Goal: Task Accomplishment & Management: Complete application form

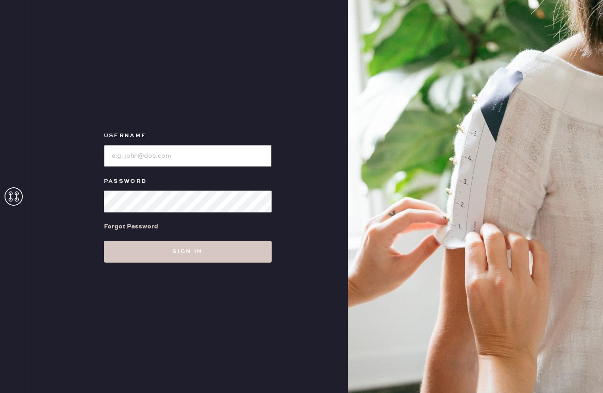
click at [201, 164] on input "loginName" at bounding box center [188, 156] width 168 height 22
type input "reformationnashville"
click at [257, 240] on div "Forgot Password" at bounding box center [188, 226] width 168 height 28
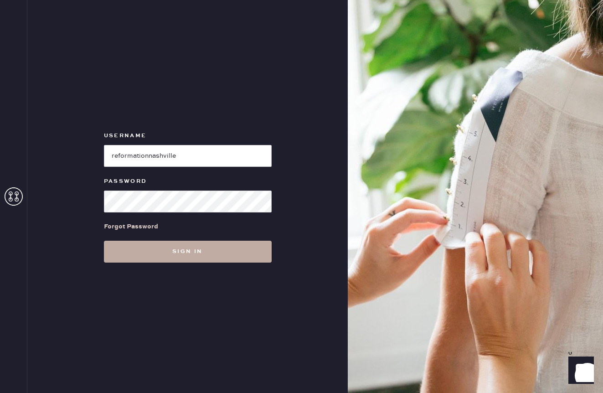
click at [258, 260] on button "Sign in" at bounding box center [188, 251] width 168 height 22
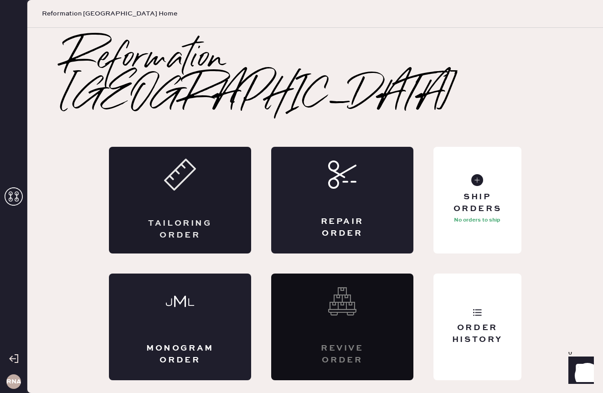
click at [238, 159] on div "Tailoring Order" at bounding box center [180, 200] width 142 height 107
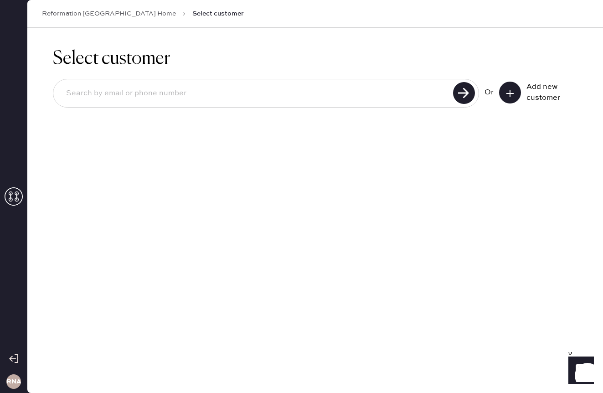
click at [207, 91] on input at bounding box center [254, 93] width 391 height 21
type input "[EMAIL_ADDRESS][DOMAIN_NAME]"
click at [458, 82] on icon at bounding box center [464, 93] width 22 height 22
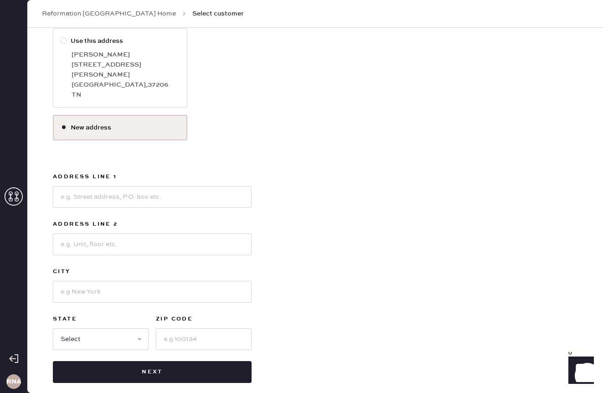
scroll to position [140, 0]
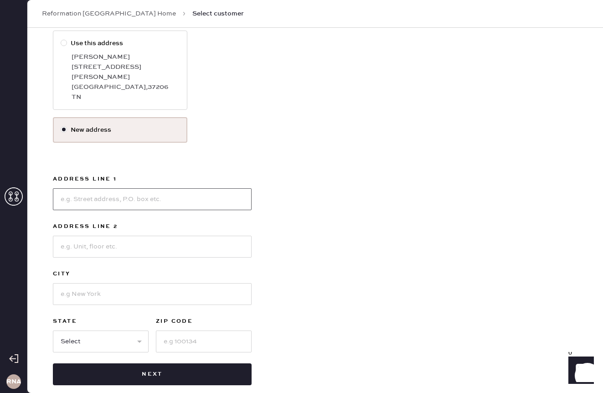
click at [122, 194] on input at bounding box center [152, 199] width 199 height 22
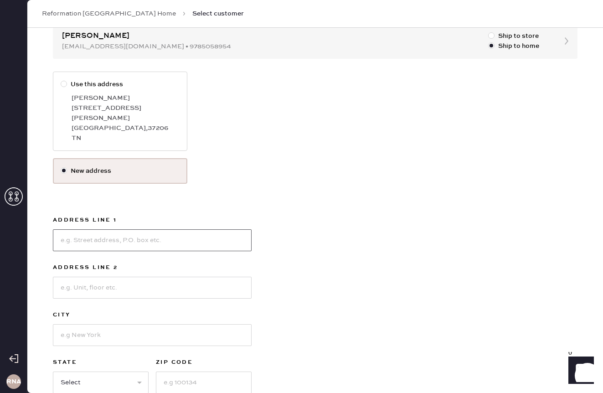
scroll to position [142, 0]
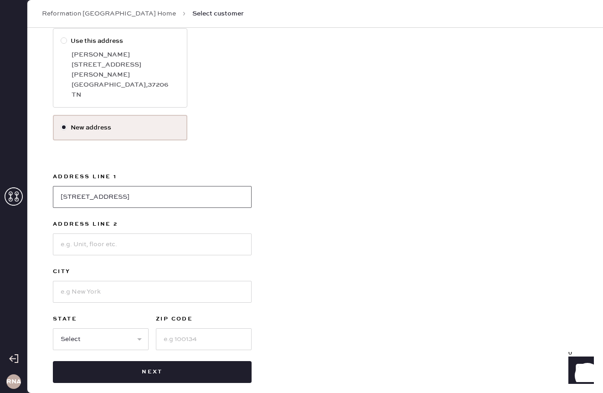
type input "[STREET_ADDRESS]"
click at [156, 235] on input at bounding box center [152, 244] width 199 height 22
click at [177, 328] on input at bounding box center [204, 339] width 96 height 22
type input "37206"
click at [103, 328] on select "Select AK AL AR AZ CA CO CT [GEOGRAPHIC_DATA] DE FL [GEOGRAPHIC_DATA] HI [GEOGR…" at bounding box center [101, 339] width 96 height 22
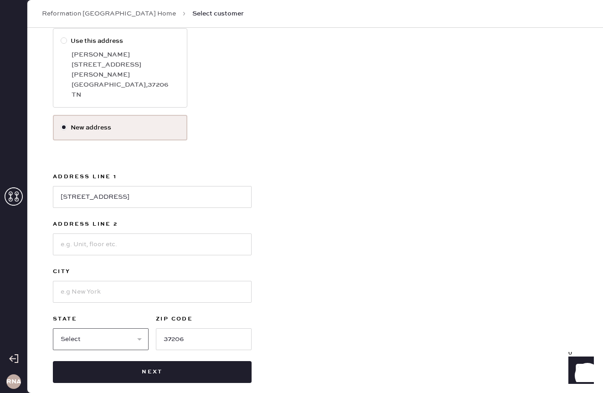
select select "TN"
click at [92, 281] on input at bounding box center [152, 292] width 199 height 22
type input "[GEOGRAPHIC_DATA]"
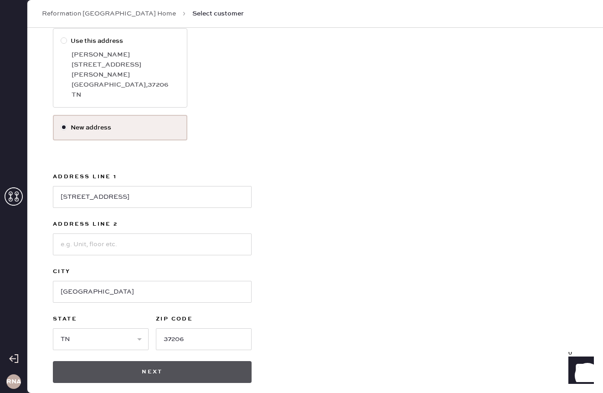
click at [150, 367] on button "Next" at bounding box center [152, 372] width 199 height 22
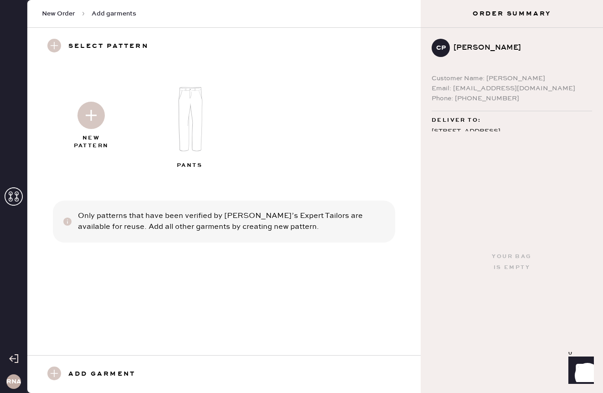
click at [87, 128] on img at bounding box center [90, 115] width 27 height 27
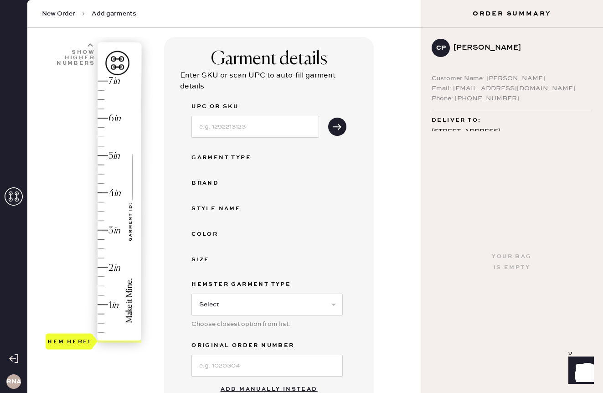
scroll to position [69, 0]
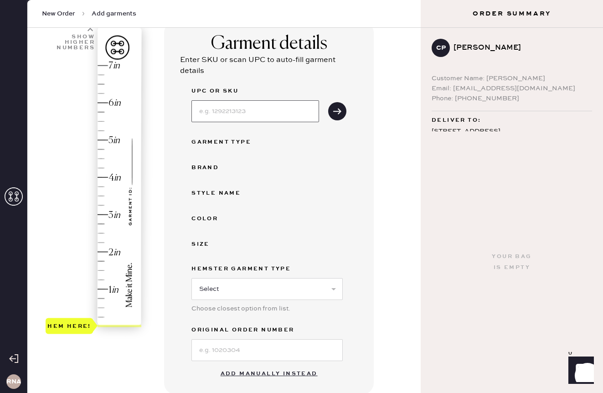
click at [230, 105] on input at bounding box center [255, 111] width 128 height 22
type input "1311710hry0xs"
click at [240, 306] on div "Choose closest option from list." at bounding box center [266, 308] width 151 height 10
click at [230, 289] on select "Select Basic Skirt Jeans Leggings Pants Shorts Basic Sleeved Dress Basic Sleeve…" at bounding box center [266, 289] width 151 height 22
select select "6"
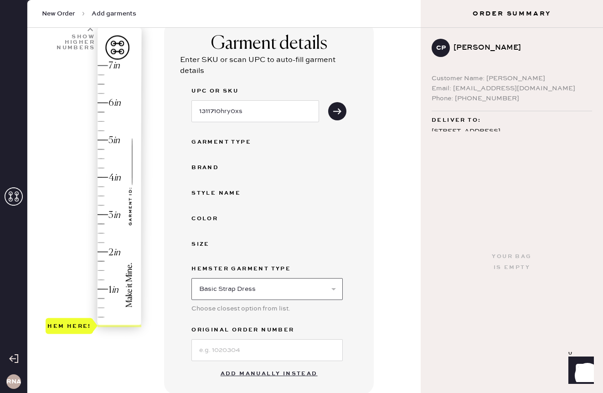
scroll to position [110, 0]
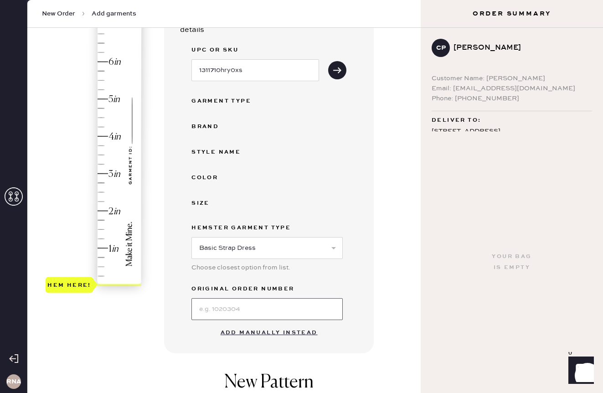
click at [215, 307] on input at bounding box center [266, 309] width 151 height 22
type input "cherry blossom"
click at [170, 339] on div "Garment details Enter SKU or scan UPC to auto-fill garment details UPC or SKU 1…" at bounding box center [269, 166] width 210 height 373
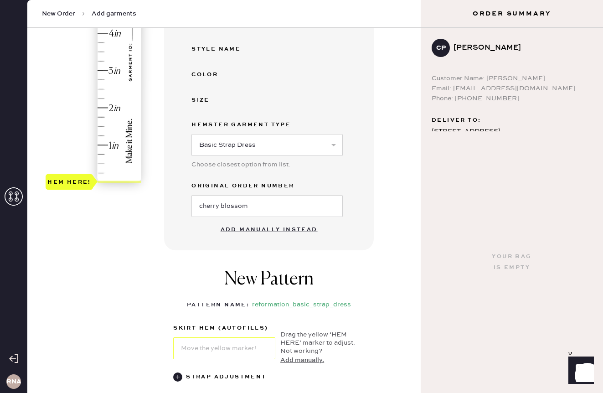
scroll to position [200, 0]
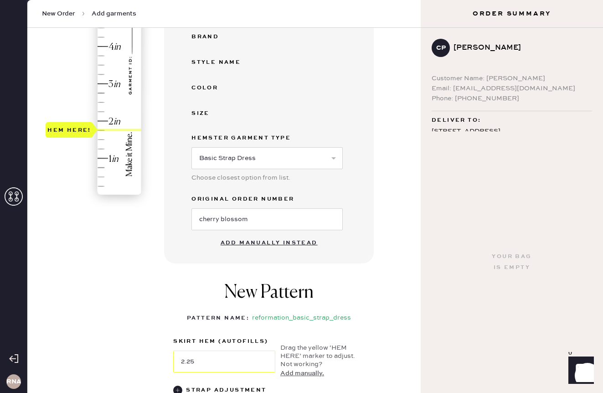
type input "2.5"
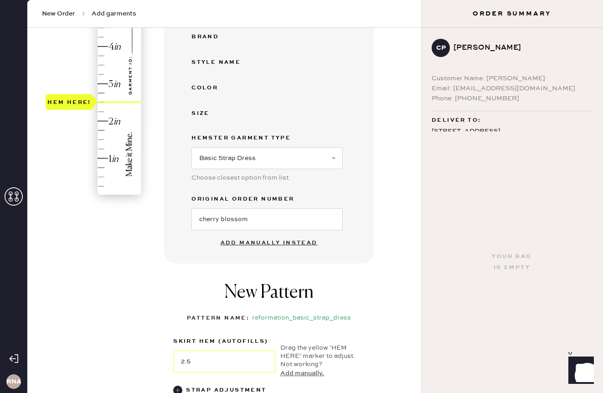
drag, startPoint x: 63, startPoint y: 193, endPoint x: 69, endPoint y: 102, distance: 91.3
click at [69, 102] on div "Hem here!" at bounding box center [69, 102] width 44 height 11
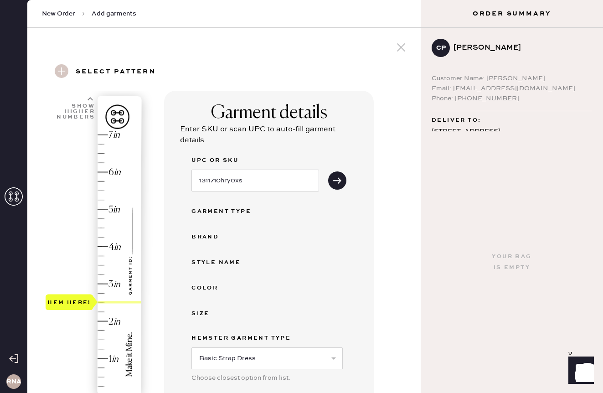
scroll to position [1, 0]
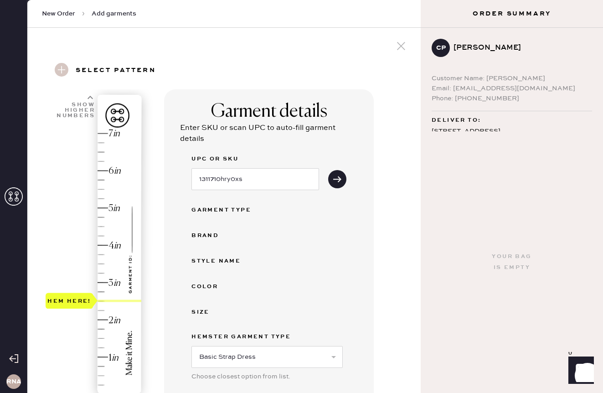
click at [324, 153] on div "UPC or SKU 1311710hry0xs" at bounding box center [268, 171] width 155 height 36
click at [327, 173] on div "UPC or SKU 1311710hry0xs" at bounding box center [268, 171] width 155 height 36
click at [333, 186] on button "submit" at bounding box center [337, 179] width 18 height 18
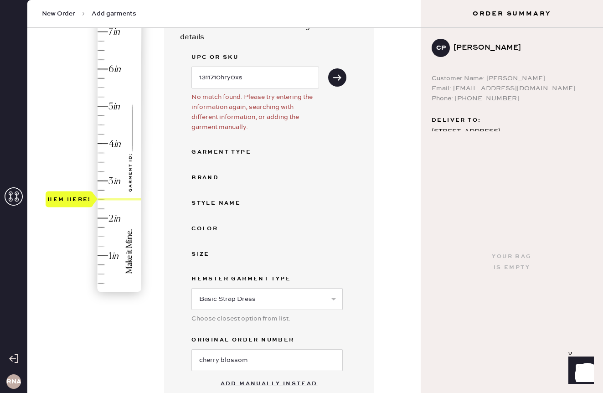
scroll to position [226, 0]
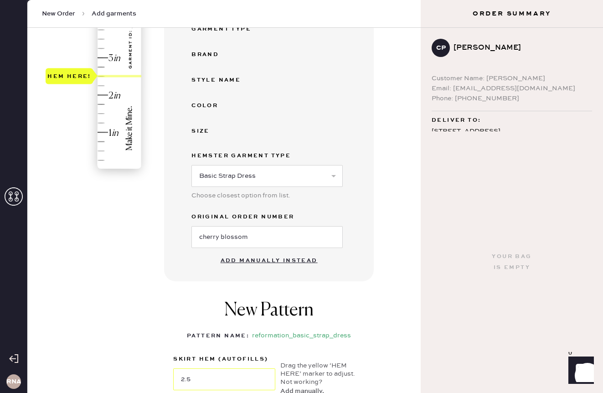
click at [261, 262] on button "Add manually instead" at bounding box center [269, 260] width 108 height 18
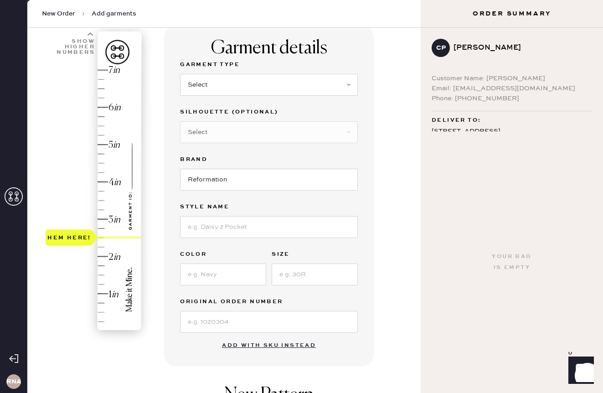
scroll to position [65, 0]
click at [205, 74] on select "Select Basic Skirt Jeans Leggings Pants Shorts Basic Sleeved Dress Basic Sleeve…" at bounding box center [269, 84] width 178 height 22
select select "6"
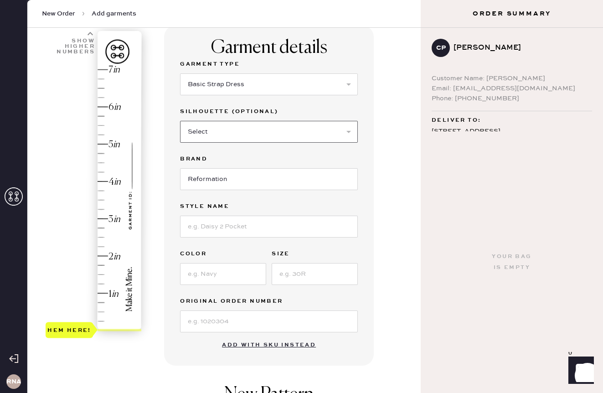
click at [219, 134] on select "Select Maxi Dress Midi Dress Mini Dress Other" at bounding box center [269, 132] width 178 height 22
click at [228, 84] on select "Select Basic Skirt Jeans Leggings Pants Shorts Basic Sleeved Dress Basic Sleeve…" at bounding box center [269, 84] width 178 height 22
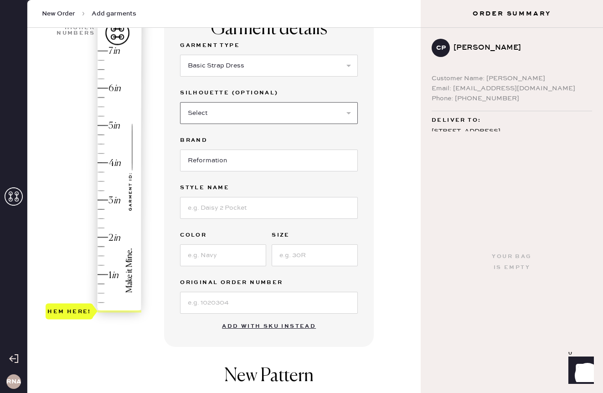
click at [225, 117] on select "Select Maxi Dress Midi Dress Mini Dress Other" at bounding box center [269, 113] width 178 height 22
select select "39"
click at [217, 167] on input "Reformation" at bounding box center [269, 160] width 178 height 22
click at [236, 208] on input at bounding box center [269, 208] width 178 height 22
type input "[PERSON_NAME]"
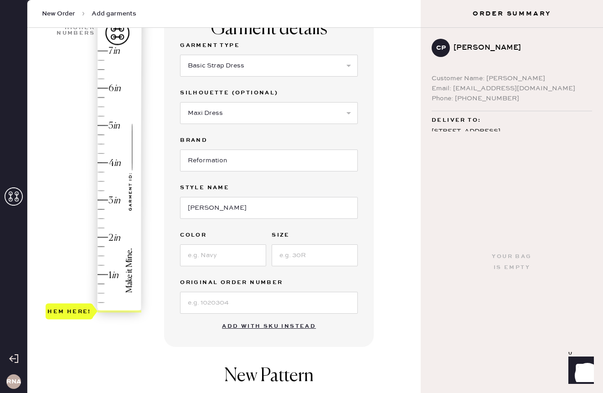
click at [240, 271] on div "Garment Type Select Basic Skirt Jeans Leggings Pants Shorts Basic Sleeved Dress…" at bounding box center [269, 176] width 178 height 273
click at [226, 263] on input at bounding box center [223, 255] width 86 height 22
type input "Cherry blossom"
type input "xs"
click at [215, 306] on input at bounding box center [269, 302] width 178 height 22
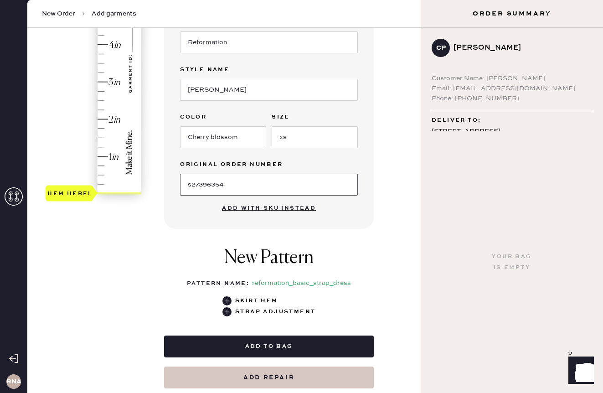
scroll to position [220, 0]
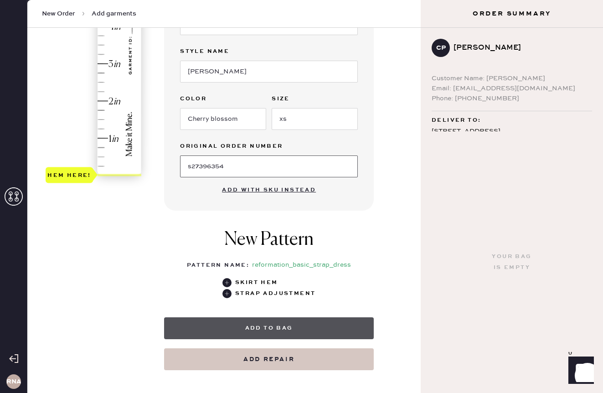
type input "s27396354"
click at [287, 325] on button "Add to bag" at bounding box center [269, 328] width 210 height 22
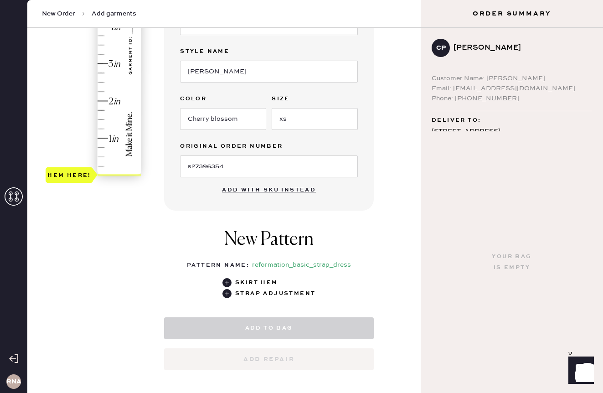
select select "6"
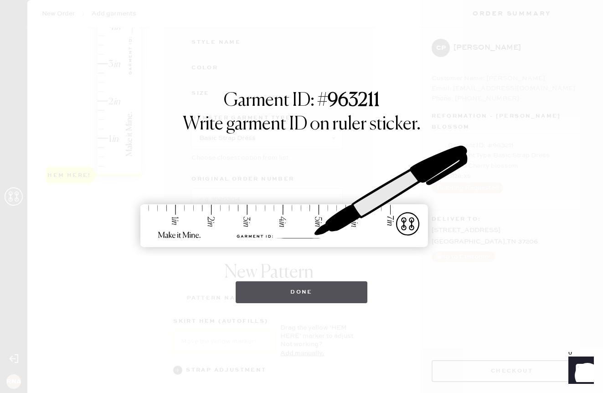
click at [293, 299] on button "Done" at bounding box center [301, 292] width 132 height 22
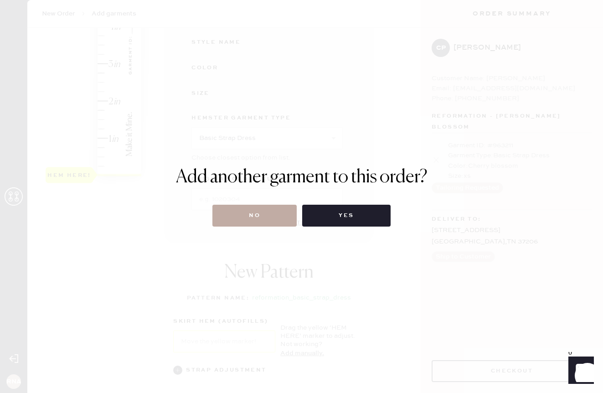
click at [279, 218] on button "No" at bounding box center [254, 215] width 84 height 22
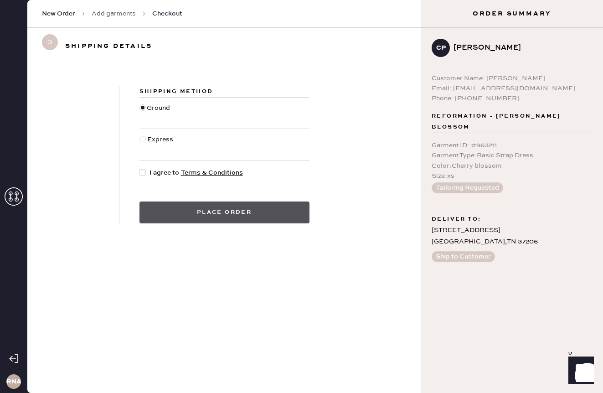
click at [239, 210] on button "Place order" at bounding box center [224, 212] width 170 height 22
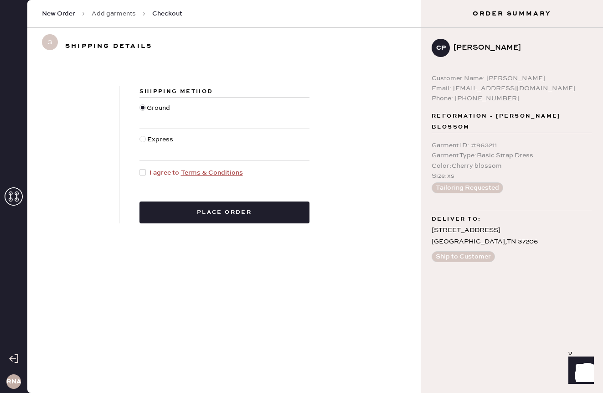
click at [152, 174] on span "I agree to Terms & Conditions" at bounding box center [195, 173] width 93 height 10
click at [140, 168] on input "I agree to Terms & Conditions" at bounding box center [139, 168] width 0 height 0
checkbox input "true"
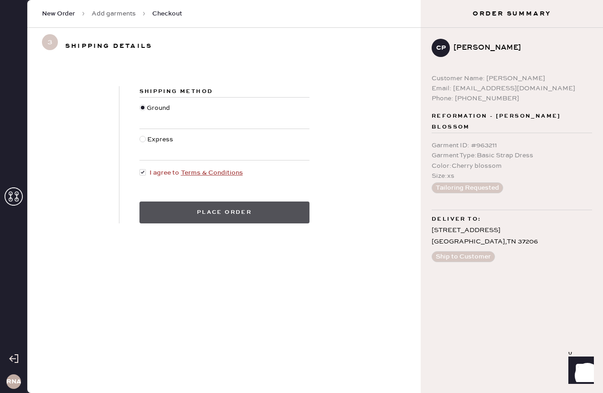
click at [212, 221] on button "Place order" at bounding box center [224, 212] width 170 height 22
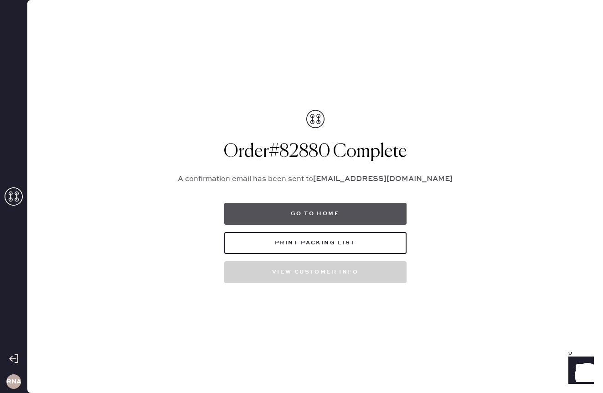
click at [248, 219] on button "Go to home" at bounding box center [315, 214] width 182 height 22
